Goal: Contribute content: Add original content to the website for others to see

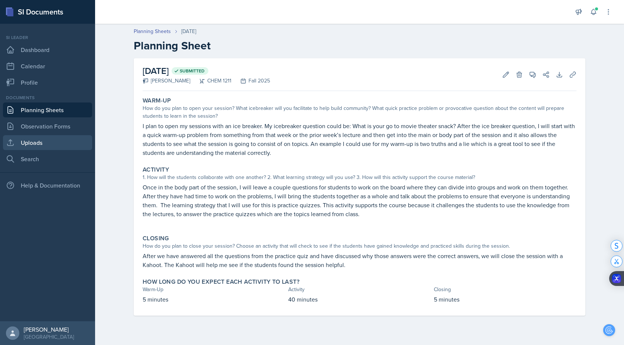
click at [40, 146] on link "Uploads" at bounding box center [47, 142] width 89 height 15
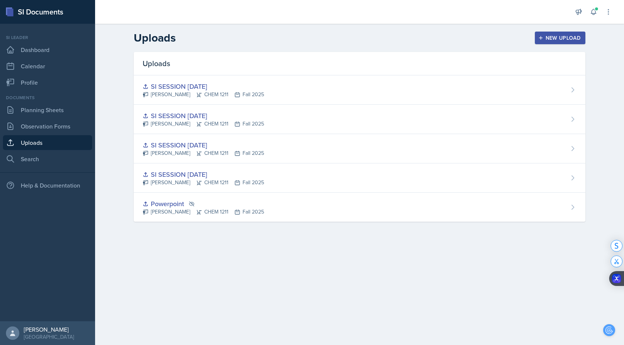
click at [548, 38] on div "New Upload" at bounding box center [560, 38] width 41 height 6
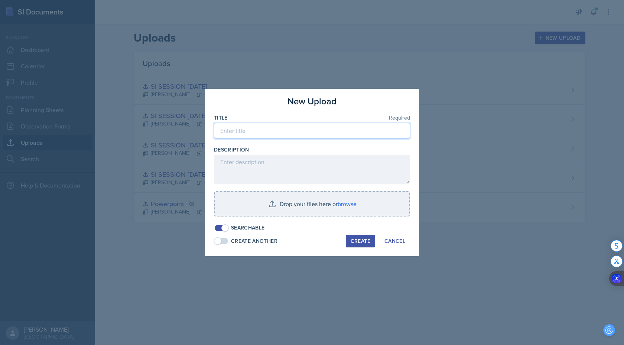
click at [275, 131] on input at bounding box center [312, 131] width 196 height 16
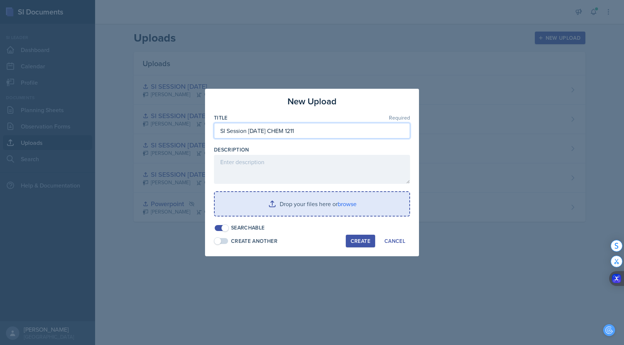
type input "SI Session [DATE] CHEM 1211"
click at [342, 201] on input "file" at bounding box center [312, 204] width 195 height 24
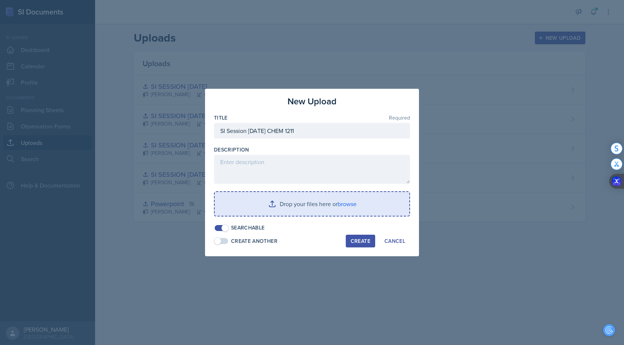
click at [351, 199] on input "file" at bounding box center [312, 204] width 195 height 24
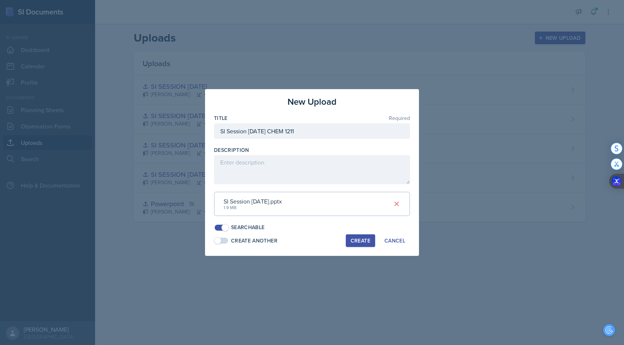
click at [359, 242] on div "Create" at bounding box center [361, 241] width 20 height 6
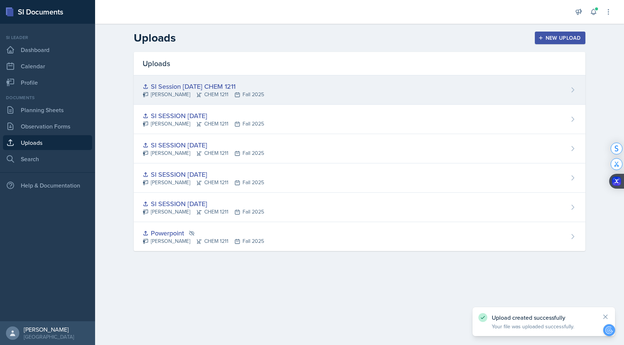
click at [200, 90] on div "SI Session [DATE] CHEM 1211" at bounding box center [203, 86] width 121 height 10
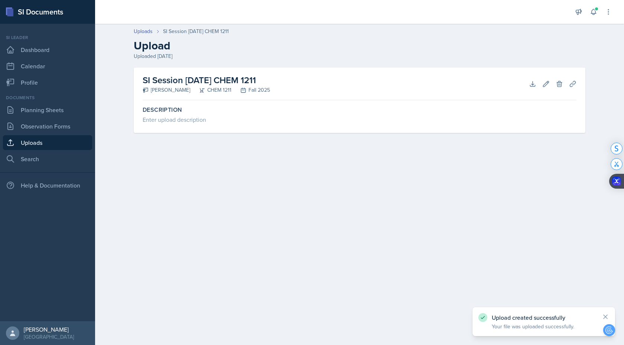
click at [202, 80] on h2 "SI Session [DATE] CHEM 1211" at bounding box center [206, 80] width 127 height 13
click at [174, 78] on h2 "SI Session [DATE] CHEM 1211" at bounding box center [206, 80] width 127 height 13
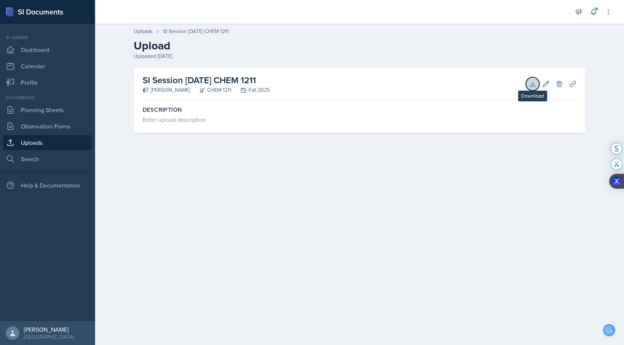
click at [530, 82] on icon at bounding box center [532, 83] width 7 height 7
click at [40, 111] on link "Planning Sheets" at bounding box center [47, 110] width 89 height 15
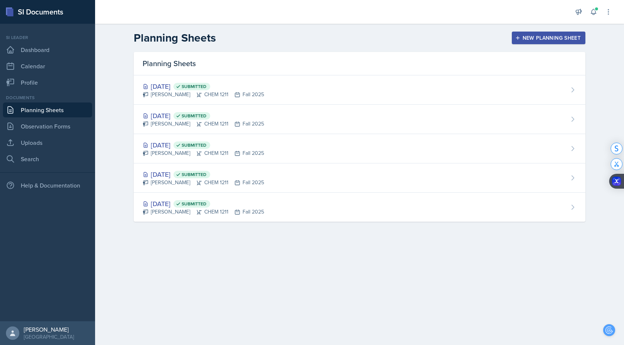
click at [525, 33] on button "New Planning Sheet" at bounding box center [549, 38] width 74 height 13
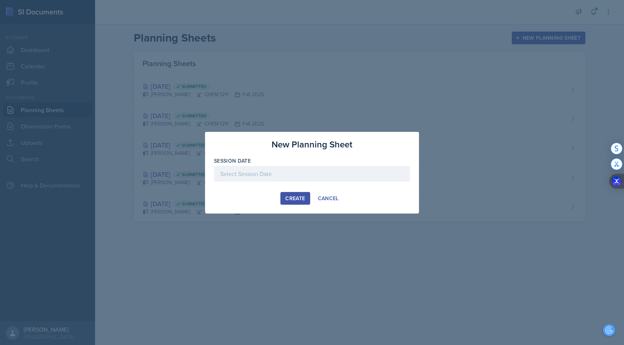
click at [296, 169] on div at bounding box center [312, 174] width 196 height 16
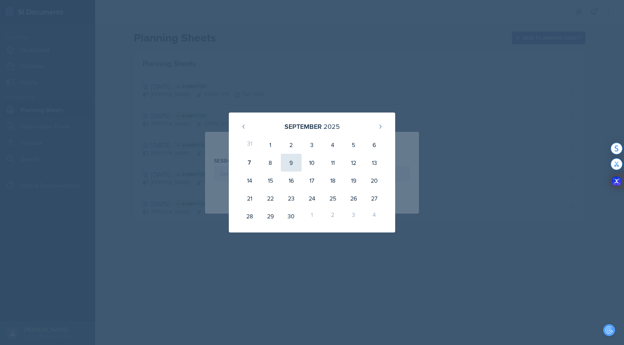
click at [293, 161] on div "9" at bounding box center [291, 163] width 21 height 18
type input "[DATE]"
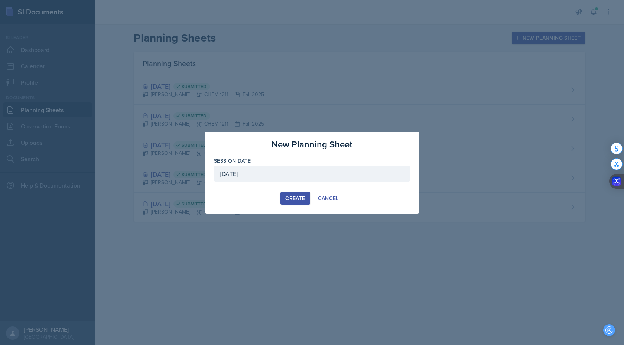
click at [294, 198] on div "Create" at bounding box center [295, 198] width 20 height 6
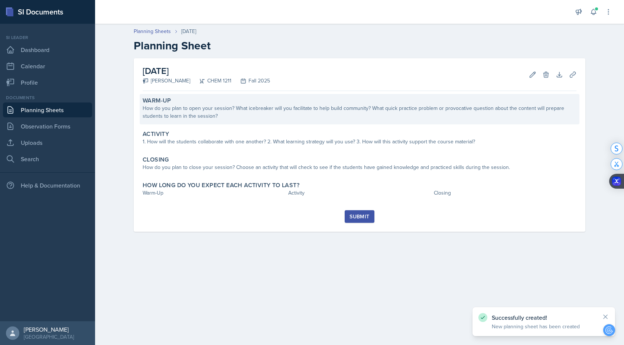
click at [227, 120] on div "Warm-Up How do you plan to open your session? What icebreaker will you facilita…" at bounding box center [360, 109] width 440 height 30
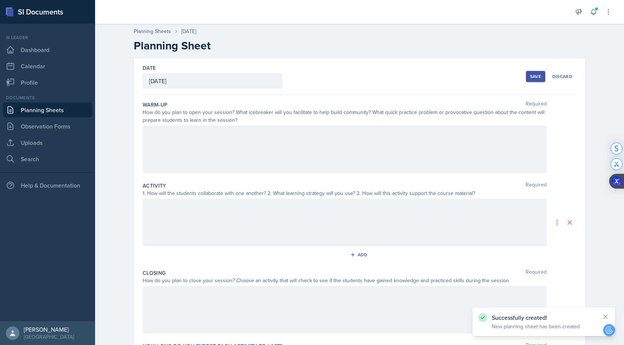
click at [212, 148] on div at bounding box center [345, 150] width 404 height 48
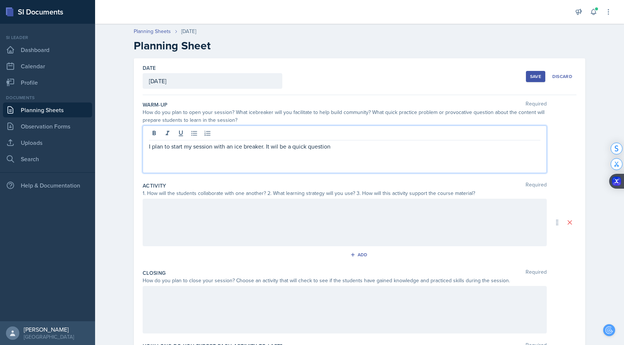
click at [252, 150] on p "I plan to start my session with an ice breaker. It wil be a quick question" at bounding box center [345, 146] width 392 height 9
click at [0, 0] on div at bounding box center [0, 0] width 0 height 0
click at [0, 0] on div "will" at bounding box center [0, 0] width 0 height 0
click at [347, 149] on p "I plan to start my session with an icebreaker. It will be a quick question" at bounding box center [345, 146] width 392 height 9
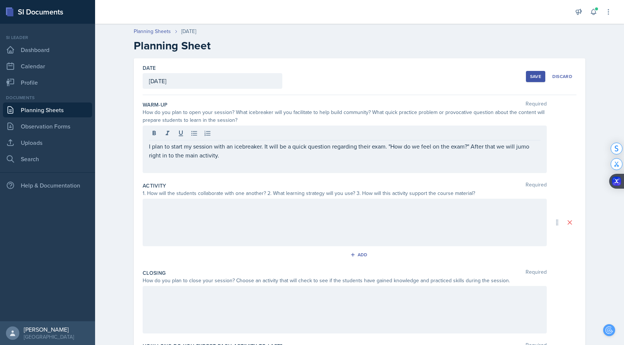
click at [311, 216] on div at bounding box center [345, 223] width 404 height 48
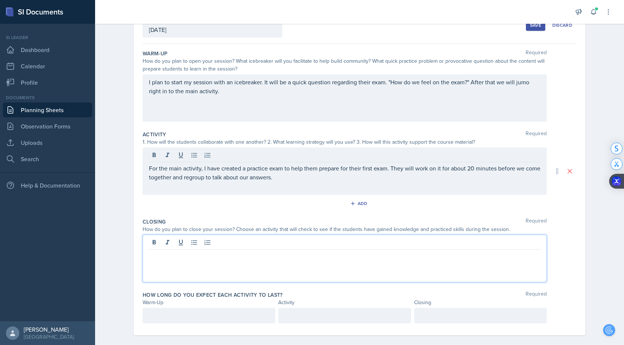
scroll to position [59, 0]
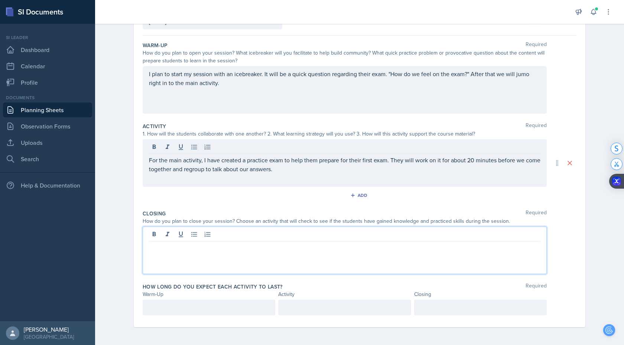
click at [293, 243] on p at bounding box center [345, 247] width 392 height 9
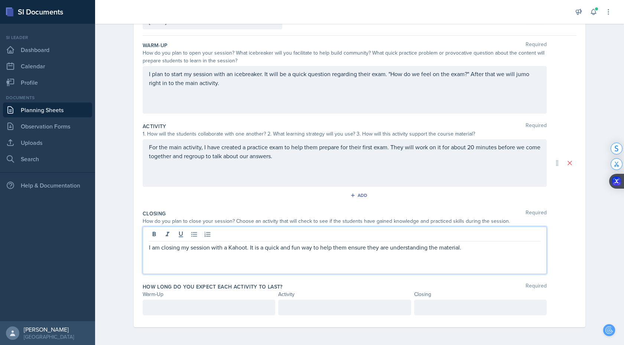
click at [206, 307] on div at bounding box center [209, 308] width 133 height 16
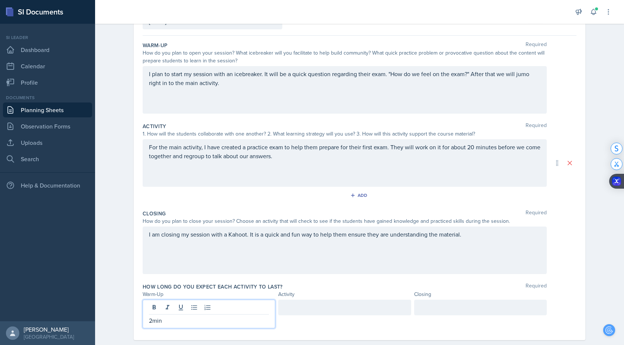
click at [288, 314] on div at bounding box center [344, 308] width 133 height 16
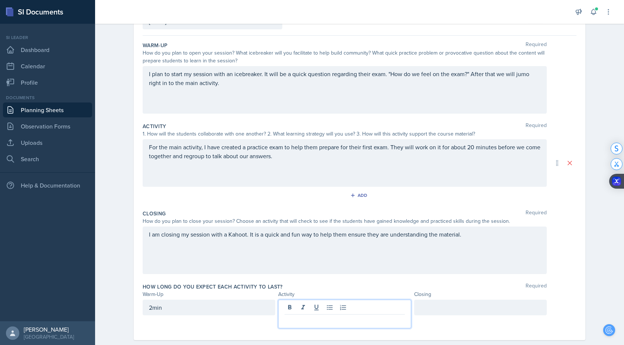
scroll to position [72, 0]
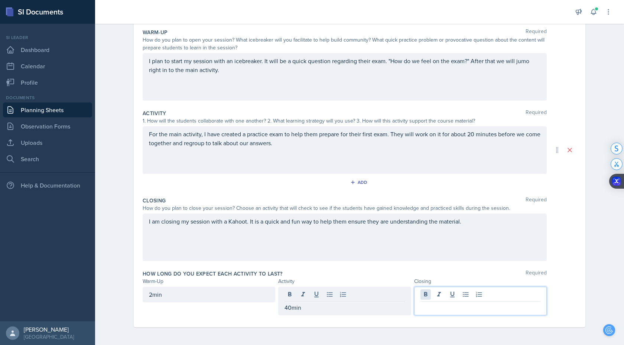
click at [425, 297] on div at bounding box center [480, 301] width 133 height 29
click at [329, 324] on div "Warm-Up Required How do you plan to open your session? What icebreaker will you…" at bounding box center [360, 175] width 434 height 305
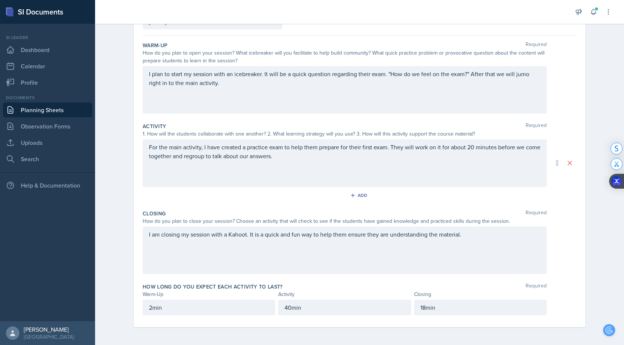
scroll to position [59, 0]
click at [0, 0] on div "jump" at bounding box center [0, 0] width 0 height 0
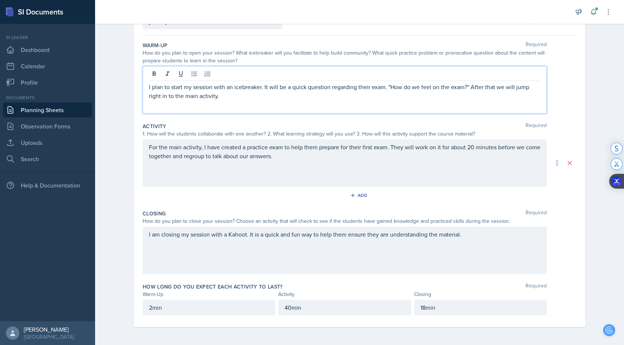
click at [0, 0] on div "about" at bounding box center [0, 0] width 0 height 0
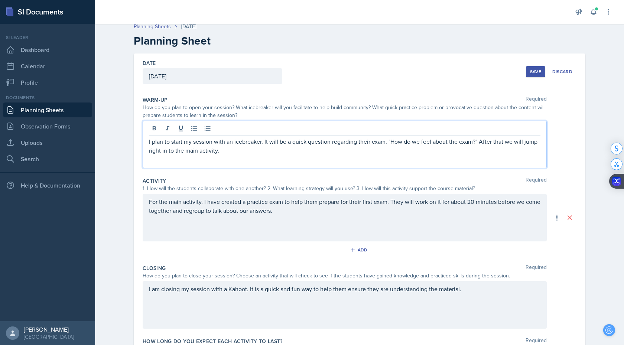
scroll to position [0, 0]
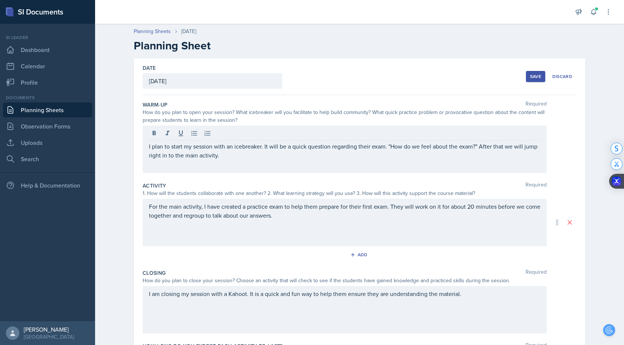
click at [537, 79] on div "Save" at bounding box center [535, 77] width 11 height 6
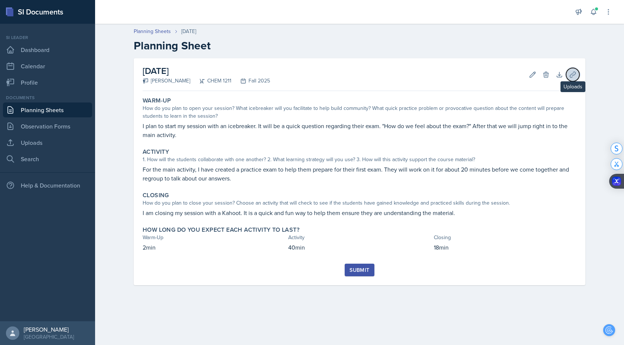
click at [570, 75] on icon at bounding box center [573, 75] width 6 height 6
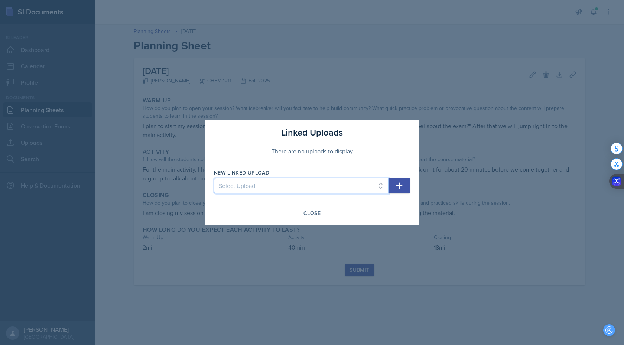
click at [286, 185] on select "Select Upload Powerpoint SI SESSION [DATE] SI SESSION [DATE] SI SESSION [DATE] …" at bounding box center [301, 186] width 175 height 16
select select "fc581a87-23ac-4033-acce-ddc925081504"
click at [403, 186] on icon "button" at bounding box center [399, 185] width 9 height 9
select select
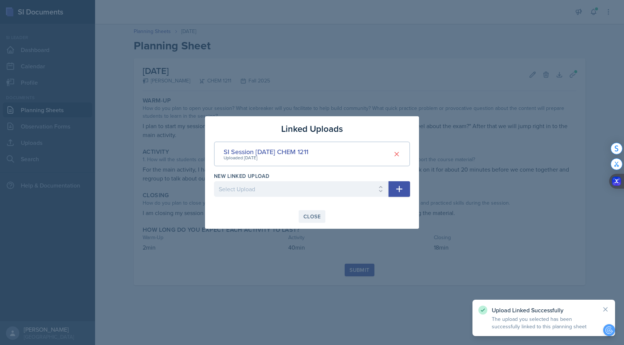
click at [314, 216] on div "Close" at bounding box center [311, 217] width 17 height 6
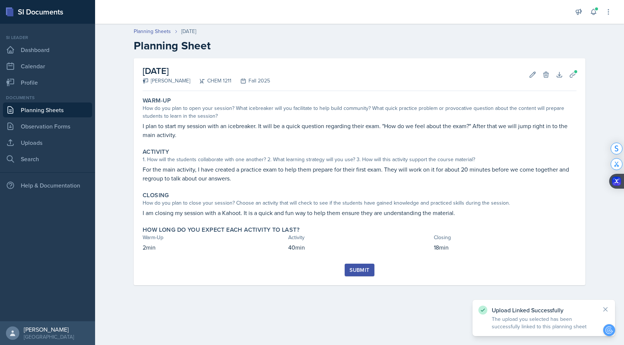
click at [361, 272] on div "Submit" at bounding box center [360, 270] width 20 height 6
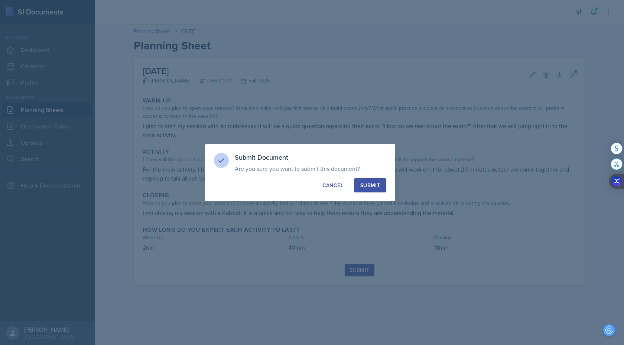
click at [374, 184] on div "Submit" at bounding box center [370, 185] width 20 height 7
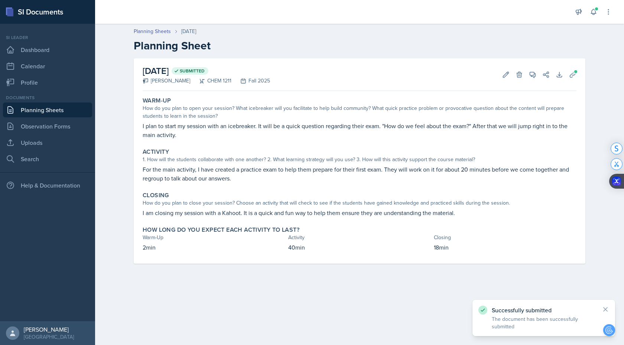
click at [44, 110] on link "Planning Sheets" at bounding box center [47, 110] width 89 height 15
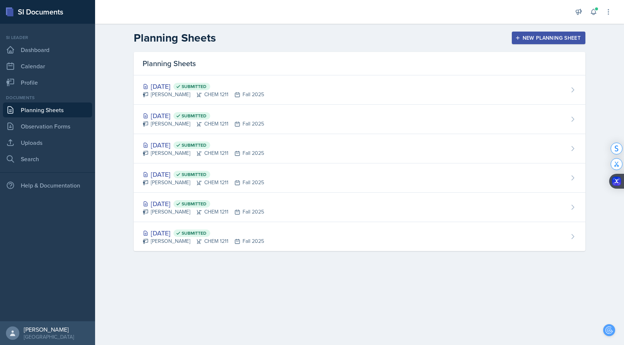
click at [520, 41] on button "New Planning Sheet" at bounding box center [549, 38] width 74 height 13
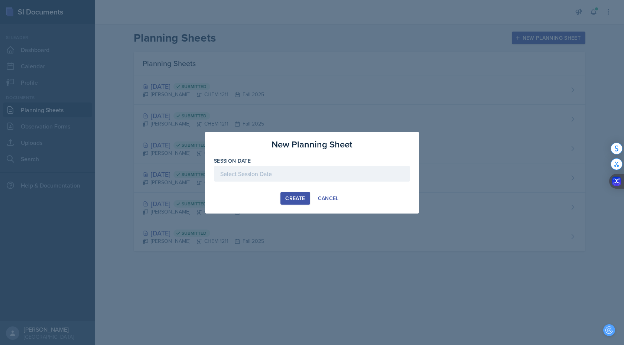
click at [291, 170] on div at bounding box center [312, 174] width 196 height 16
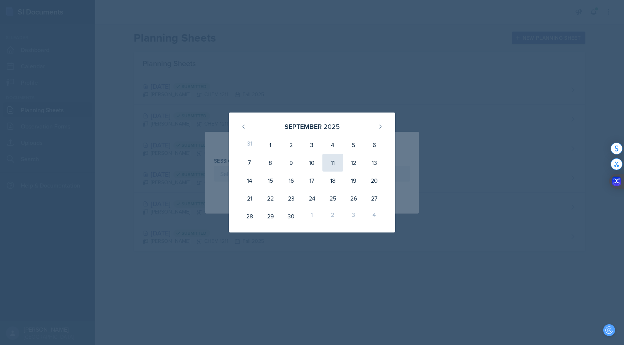
click at [333, 163] on div "11" at bounding box center [332, 163] width 21 height 18
type input "[DATE]"
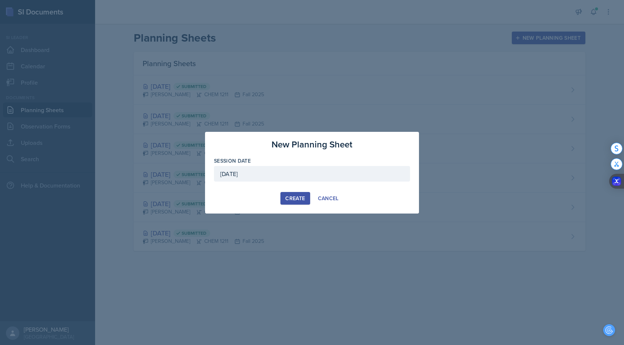
click at [294, 198] on div "Create" at bounding box center [295, 198] width 20 height 6
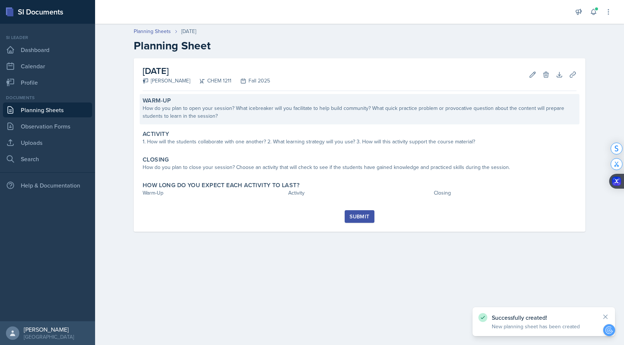
click at [251, 122] on div "Warm-Up How do you plan to open your session? What icebreaker will you facilita…" at bounding box center [360, 109] width 440 height 30
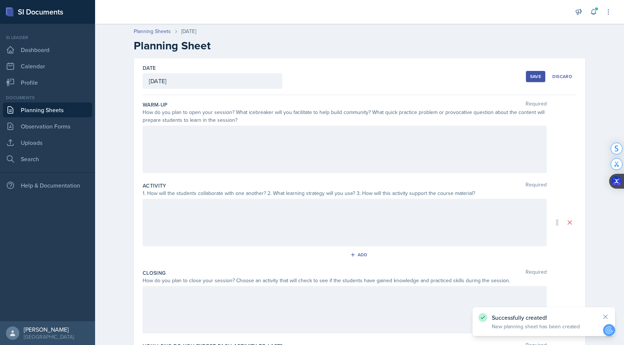
click at [208, 145] on div at bounding box center [345, 150] width 404 height 48
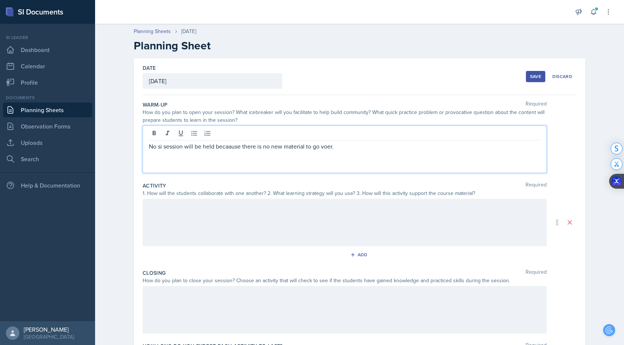
click at [234, 150] on p "No si session will be held becaause there is no new material to go voer." at bounding box center [345, 146] width 392 height 9
click at [0, 0] on div "because" at bounding box center [0, 0] width 0 height 0
click at [0, 0] on div "over." at bounding box center [0, 0] width 0 height 0
click at [0, 0] on div "SI" at bounding box center [0, 0] width 0 height 0
drag, startPoint x: 357, startPoint y: 152, endPoint x: 340, endPoint y: 141, distance: 19.6
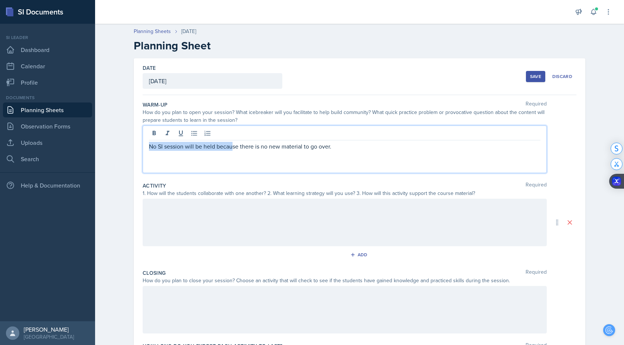
click at [340, 141] on div "No SI session will be held because there is no new material to go over." at bounding box center [345, 150] width 404 height 48
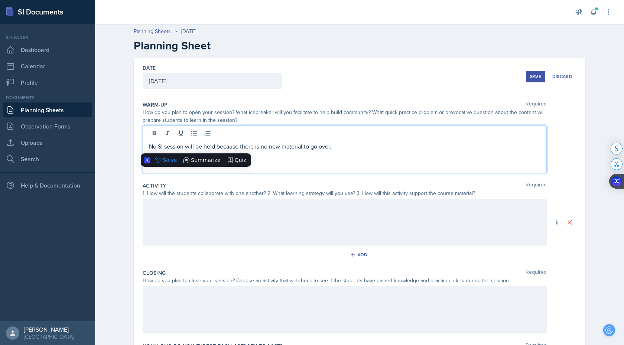
click at [341, 147] on p "No SI session will be held because there is no new material to go over." at bounding box center [345, 146] width 392 height 9
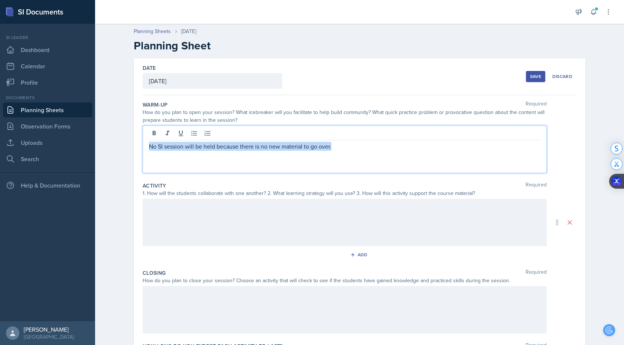
drag, startPoint x: 341, startPoint y: 147, endPoint x: 139, endPoint y: 147, distance: 202.1
click at [139, 147] on div "Date [DATE] [DATE] 31 1 2 3 4 5 6 7 8 9 10 11 12 13 14 15 16 17 18 19 20 21 22 …" at bounding box center [360, 222] width 452 height 328
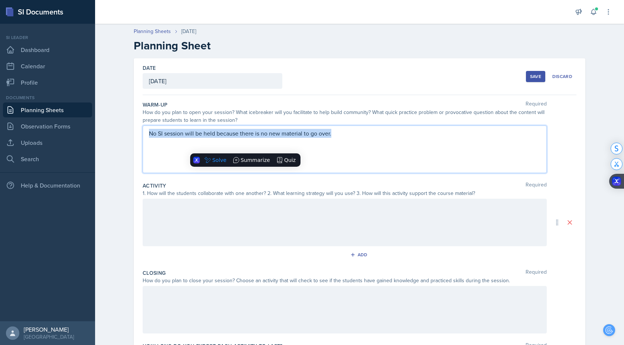
copy p "No SI session will be held because there is no new material to go over."
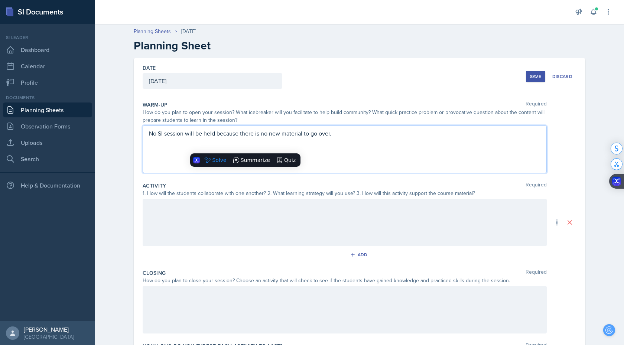
click at [171, 217] on div at bounding box center [345, 223] width 404 height 48
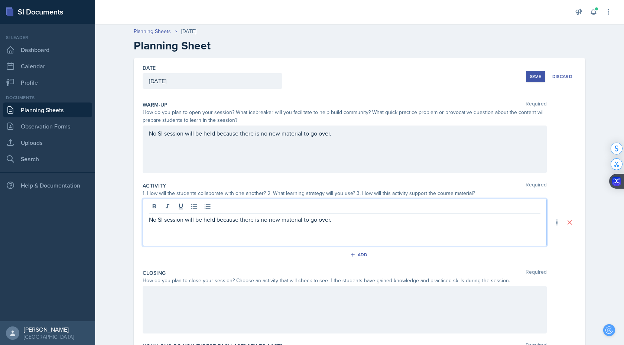
click at [162, 319] on div at bounding box center [345, 310] width 404 height 48
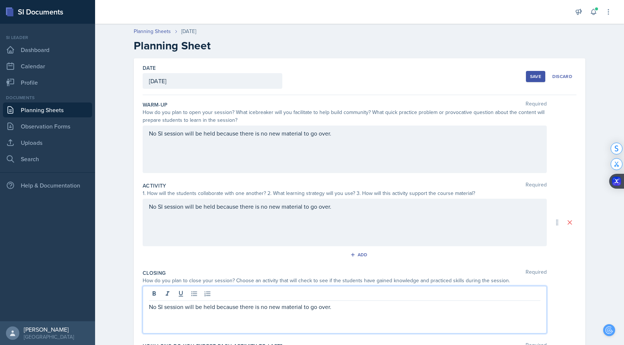
click at [538, 77] on div "Save" at bounding box center [535, 77] width 11 height 6
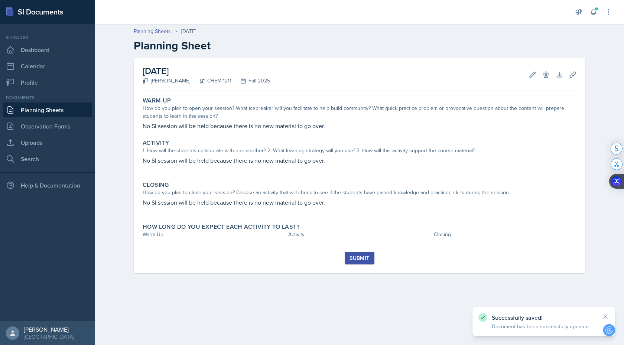
click at [361, 258] on div "Submit" at bounding box center [360, 258] width 20 height 6
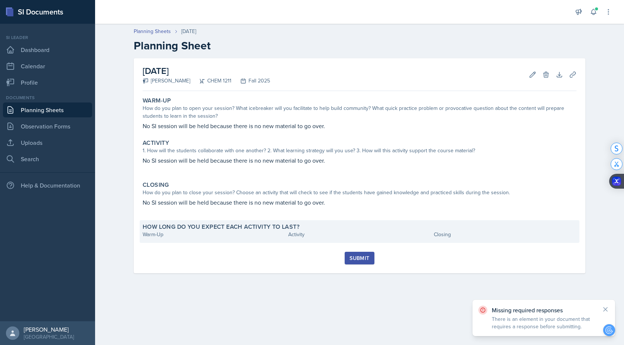
click at [168, 233] on div "Warm-Up" at bounding box center [214, 235] width 143 height 8
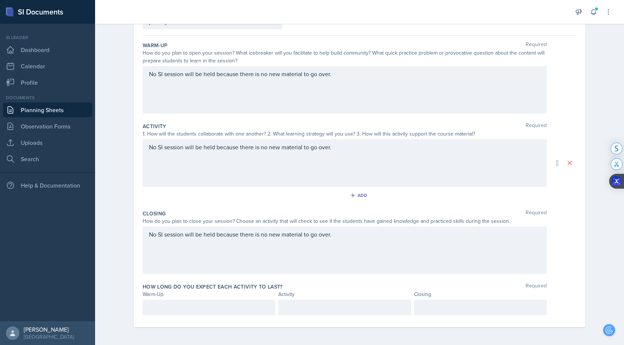
click at [189, 311] on p at bounding box center [209, 307] width 120 height 9
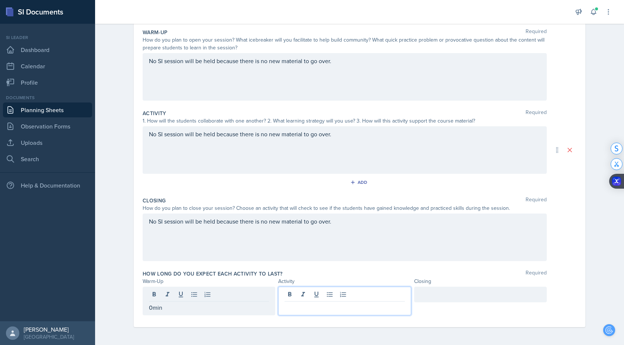
click at [334, 298] on div at bounding box center [344, 301] width 133 height 29
click at [446, 287] on div at bounding box center [480, 295] width 133 height 16
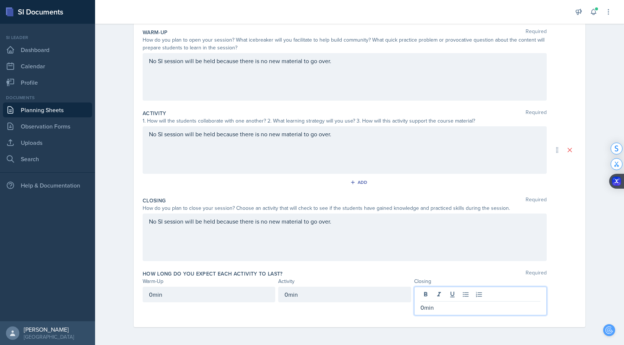
click at [405, 271] on div "How long do you expect each activity to last? Required" at bounding box center [360, 273] width 434 height 7
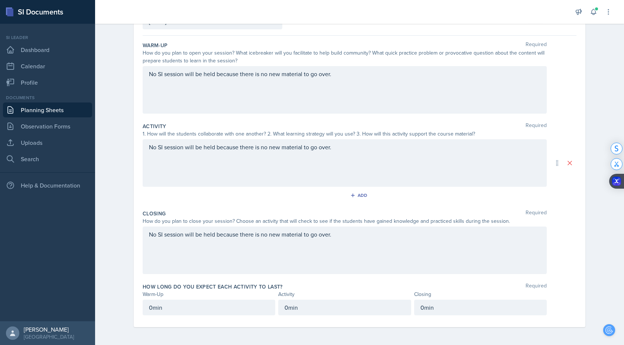
scroll to position [0, 0]
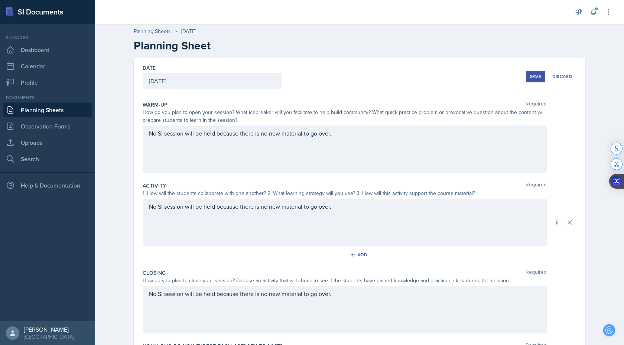
click at [538, 72] on button "Save" at bounding box center [535, 76] width 19 height 11
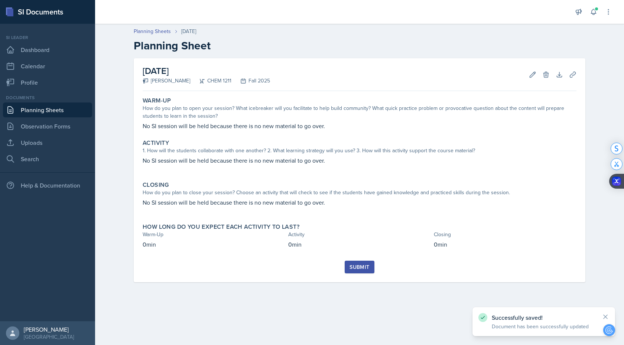
click at [361, 269] on div "Submit" at bounding box center [360, 267] width 20 height 6
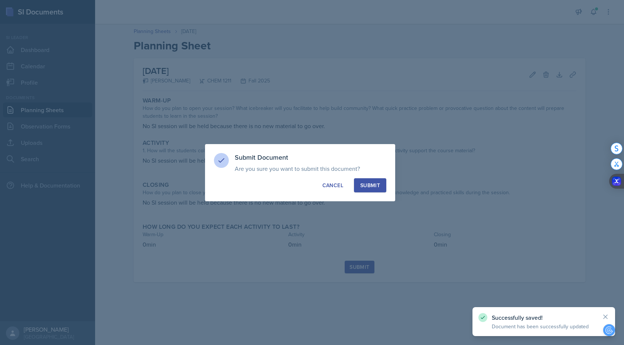
click at [370, 184] on div "Submit" at bounding box center [370, 185] width 20 height 7
